Goal: Task Accomplishment & Management: Use online tool/utility

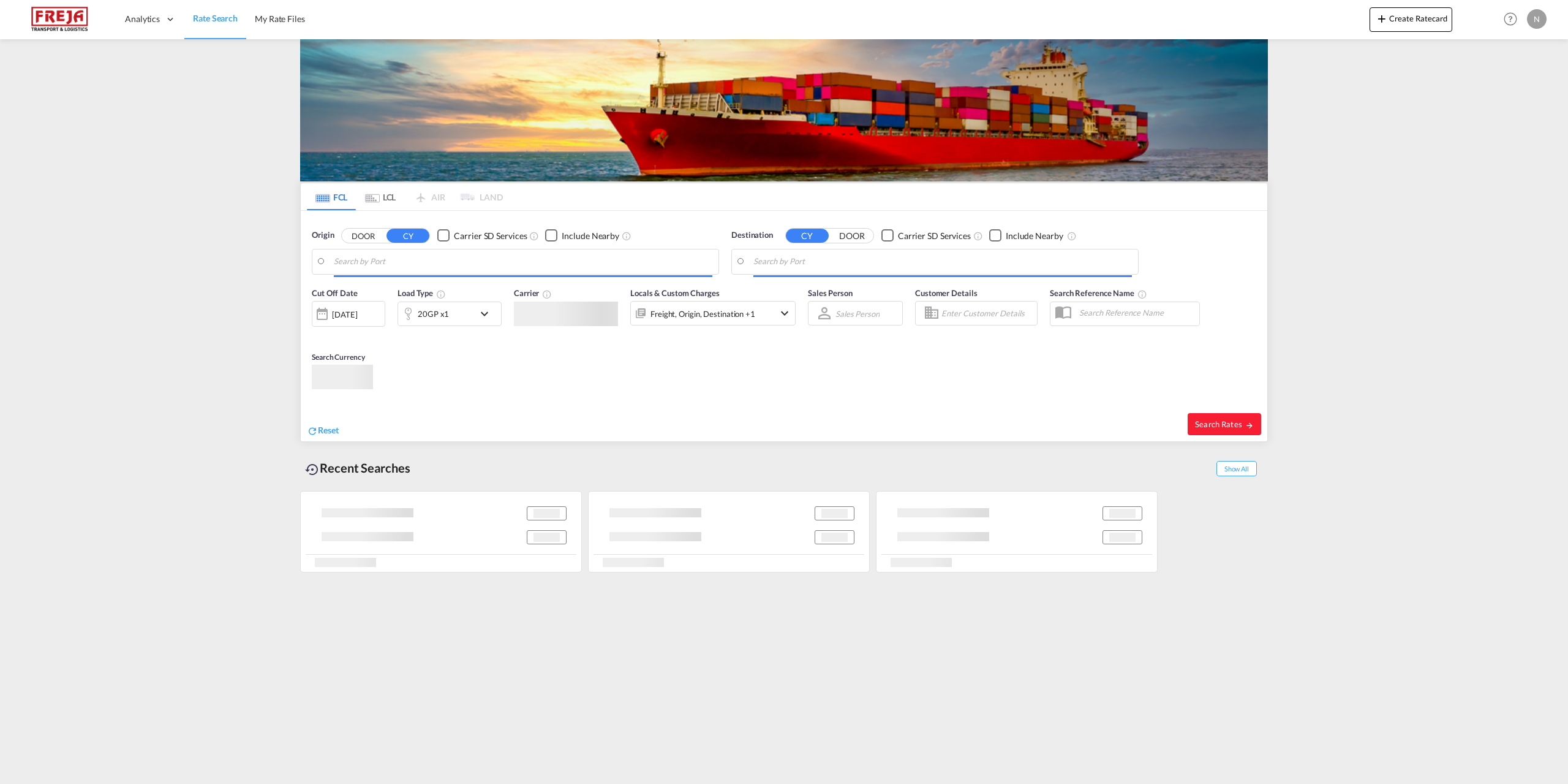
type input "[GEOGRAPHIC_DATA], DKFRC"
type input "Busan, KRPUS"
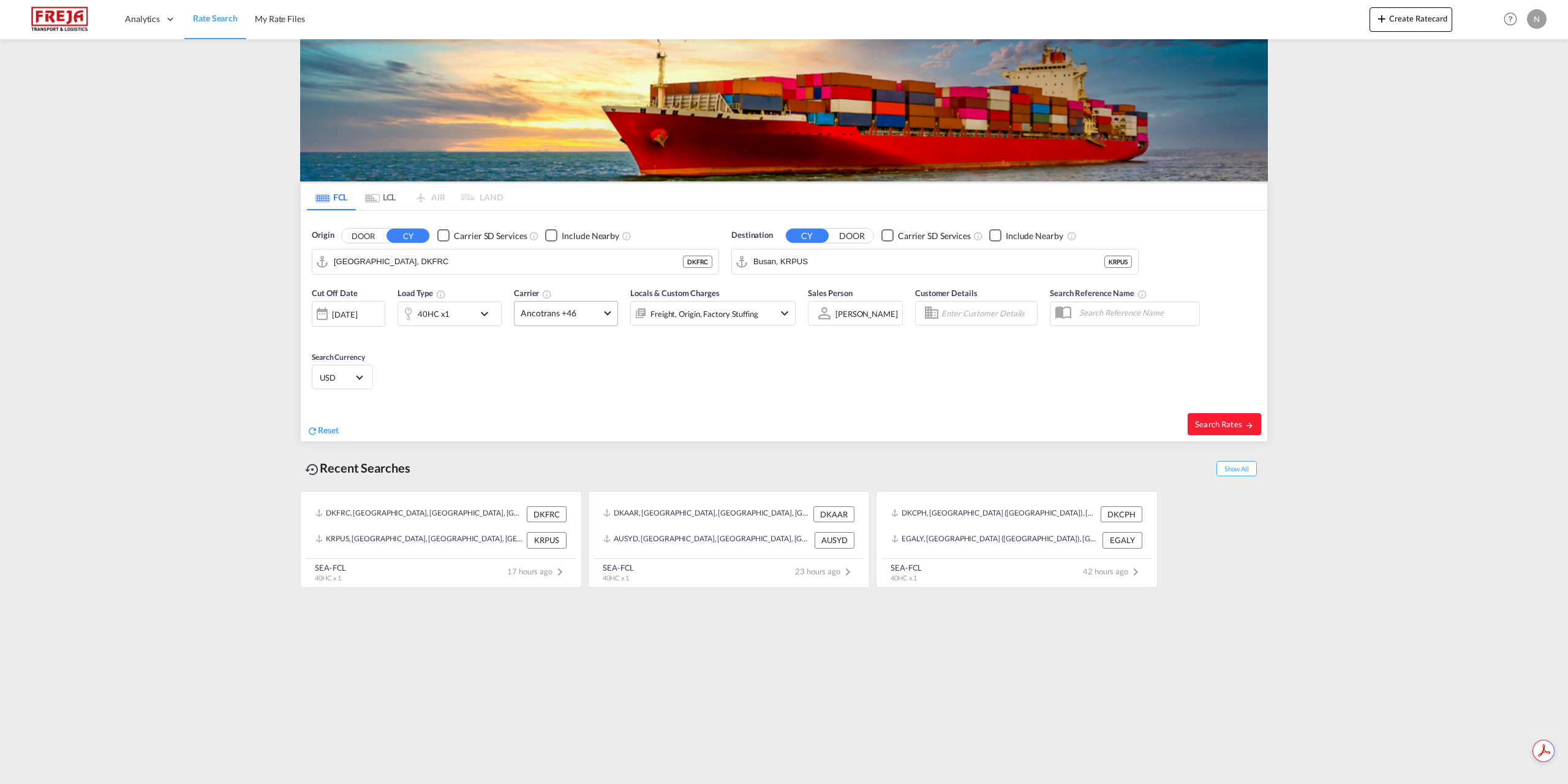
click at [568, 307] on span "Ancotrans +46" at bounding box center [561, 313] width 80 height 12
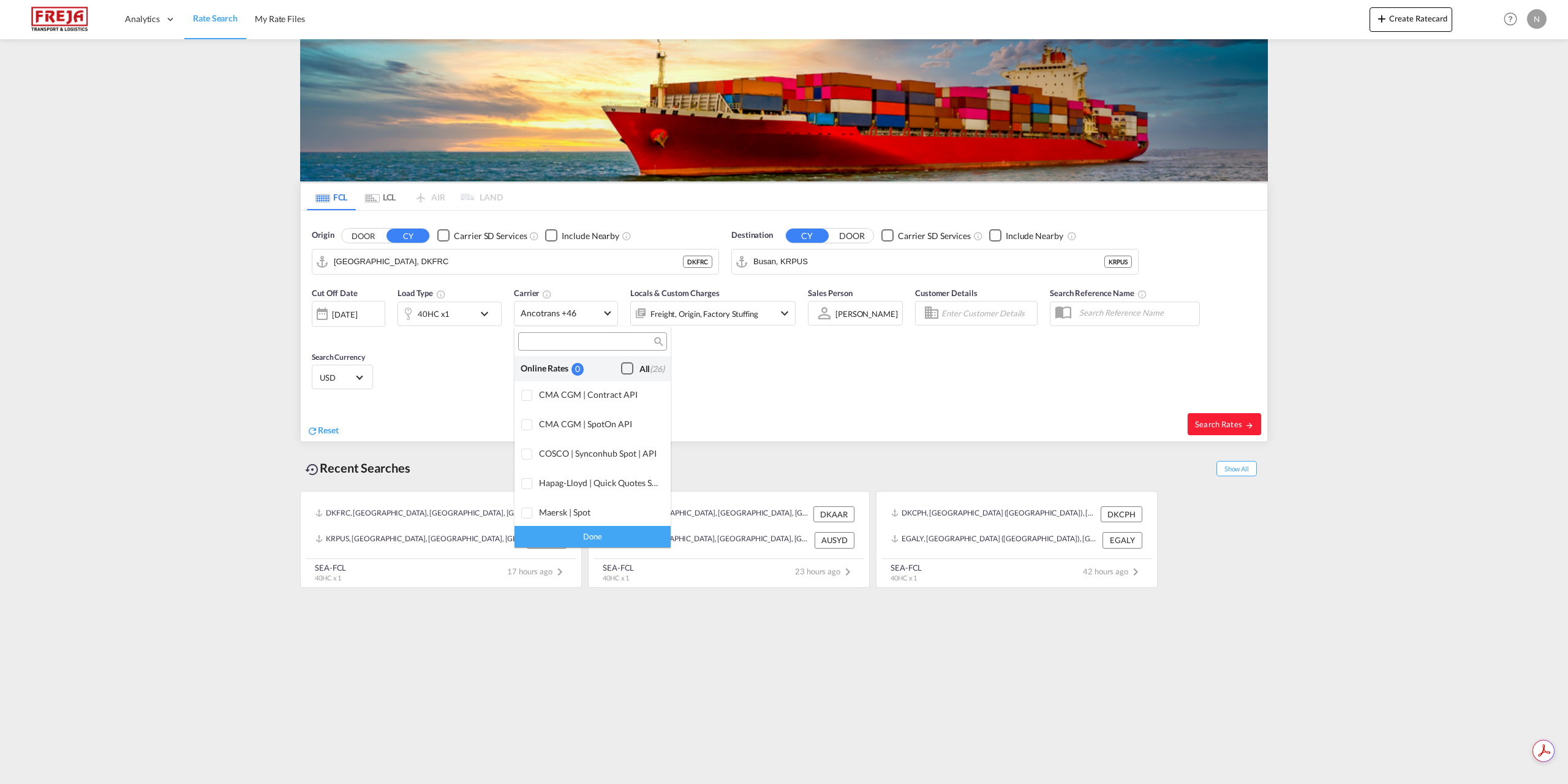
click at [640, 372] on div "All (26)" at bounding box center [652, 368] width 25 height 12
click at [616, 535] on div "Done" at bounding box center [593, 537] width 156 height 21
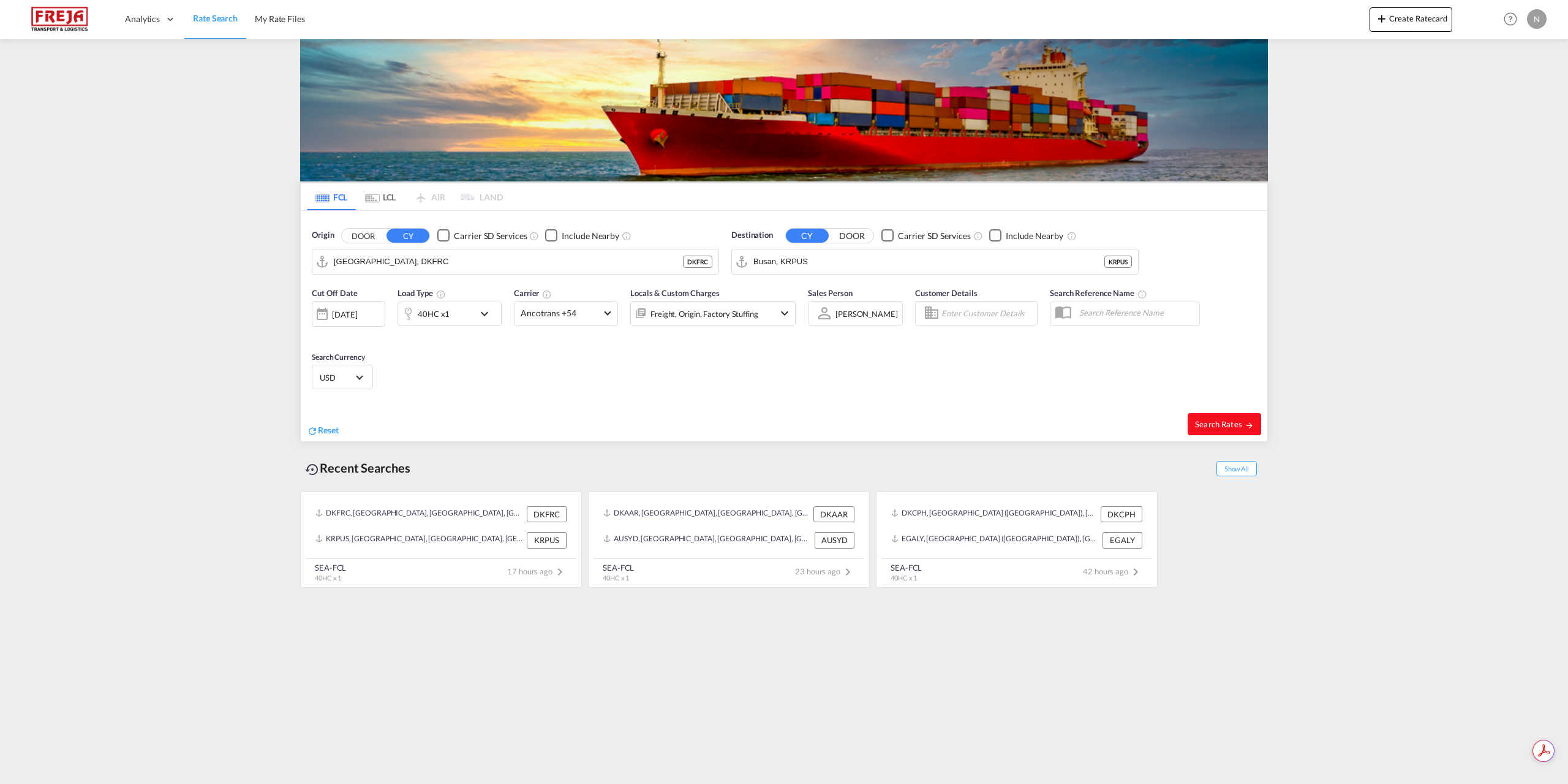
click at [1236, 424] on span "Search Rates" at bounding box center [1224, 425] width 59 height 10
type input "DKFRC to KRPUS / [DATE]"
